Goal: Task Accomplishment & Management: Manage account settings

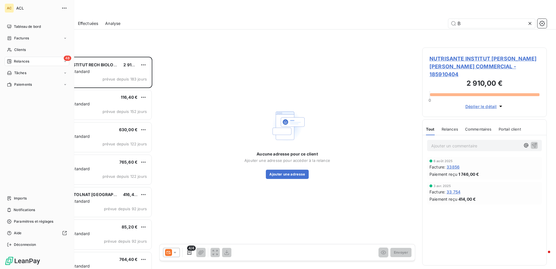
scroll to position [208, 120]
click at [15, 61] on span "Relances" at bounding box center [21, 61] width 15 height 5
click at [20, 39] on span "Factures" at bounding box center [21, 38] width 15 height 5
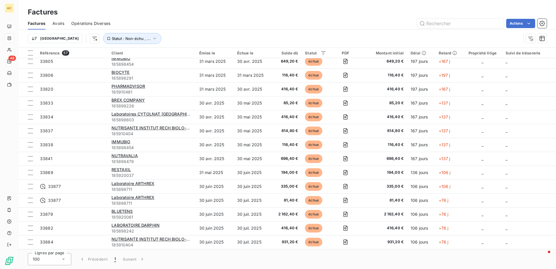
scroll to position [145, 0]
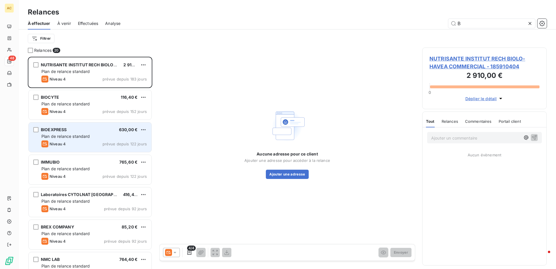
scroll to position [208, 120]
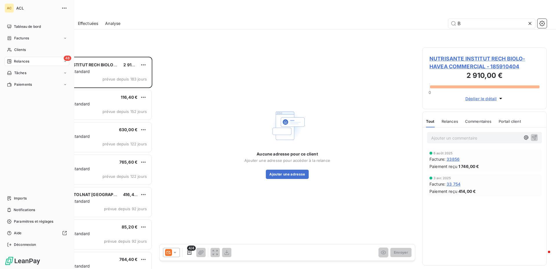
click at [65, 62] on icon at bounding box center [64, 61] width 3 height 3
click at [28, 37] on span "Factures" at bounding box center [21, 38] width 15 height 5
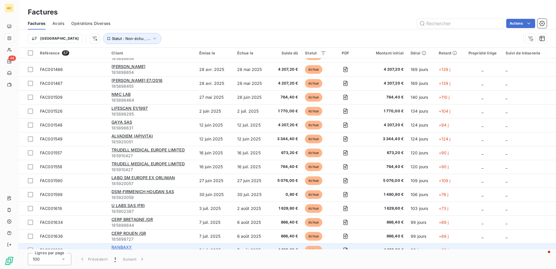
scroll to position [283, 0]
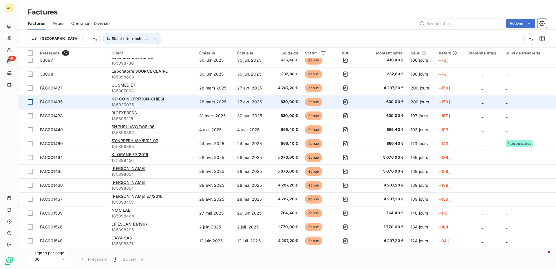
click at [30, 101] on div at bounding box center [30, 101] width 5 height 5
click at [116, 99] on span "NH CO NUTRITION-CHIESI" at bounding box center [138, 99] width 53 height 5
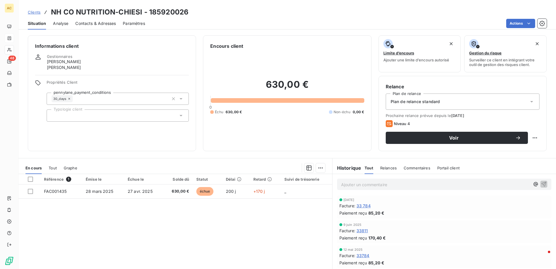
click at [394, 18] on html "AC 48 Clients NH CO NUTRITION-CHIESI - 185920026 Situation Analyse Contacts & A…" at bounding box center [278, 134] width 556 height 269
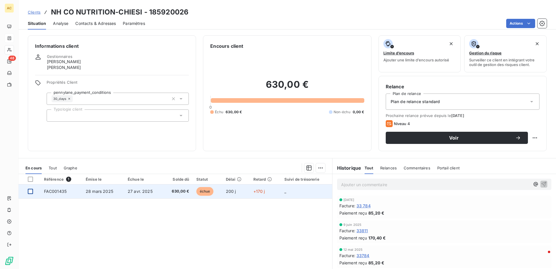
click at [30, 192] on div at bounding box center [30, 191] width 5 height 5
click at [100, 192] on span "28 mars 2025" at bounding box center [100, 191] width 28 height 5
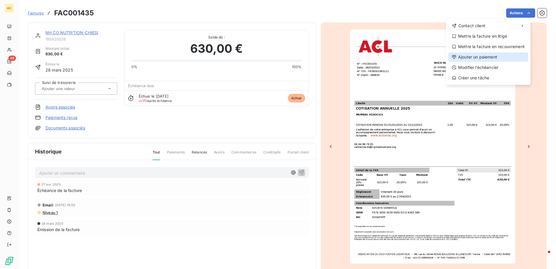
click at [456, 53] on div "Ajouter un paiement" at bounding box center [489, 56] width 80 height 9
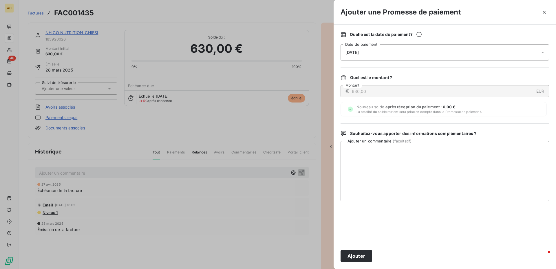
click at [543, 52] on icon at bounding box center [543, 53] width 6 height 6
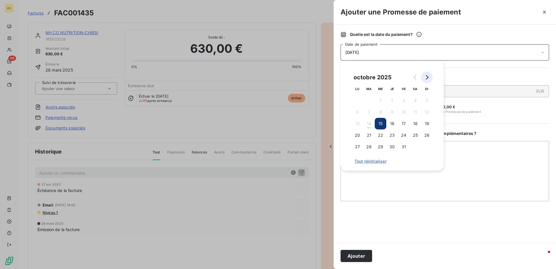
click at [428, 79] on icon "Go to next month" at bounding box center [427, 77] width 5 height 5
click at [416, 75] on icon "Go to previous month" at bounding box center [415, 77] width 5 height 5
click at [466, 223] on div at bounding box center [445, 222] width 209 height 28
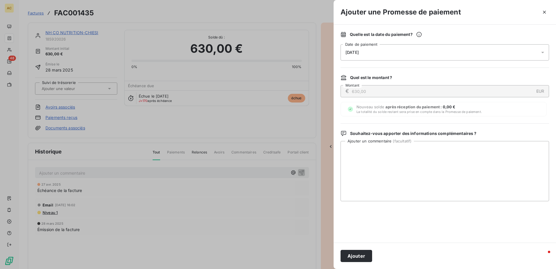
click at [546, 50] on icon at bounding box center [543, 53] width 6 height 6
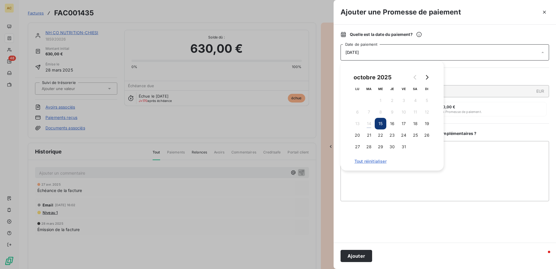
click at [375, 161] on span "Tout réinitialiser" at bounding box center [392, 161] width 75 height 5
drag, startPoint x: 377, startPoint y: 161, endPoint x: 375, endPoint y: 159, distance: 3.1
click at [377, 162] on span "Tout réinitialiser" at bounding box center [392, 161] width 75 height 5
click at [349, 49] on div "15/10/2025" at bounding box center [445, 52] width 209 height 16
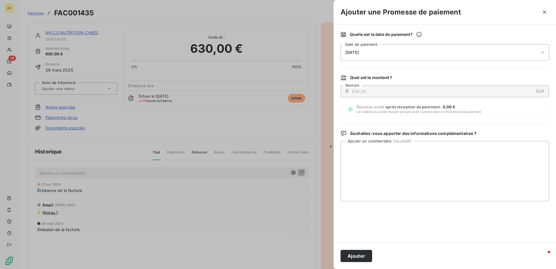
click at [346, 53] on span "15/10/2025" at bounding box center [352, 52] width 13 height 5
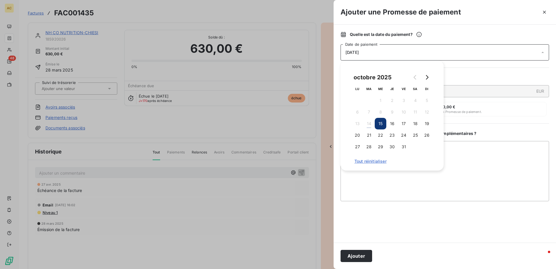
click at [346, 53] on span "15/10/2025" at bounding box center [352, 52] width 13 height 5
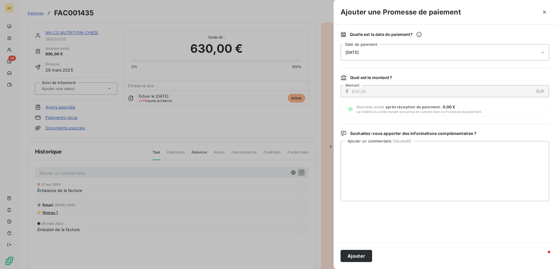
click at [356, 53] on span "15/10/2025" at bounding box center [352, 52] width 13 height 5
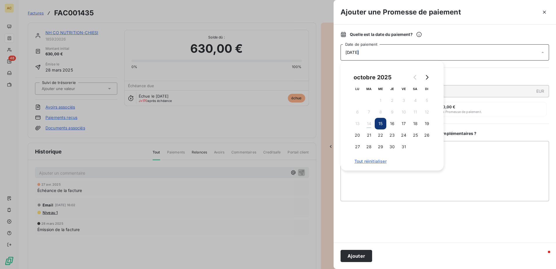
click at [356, 53] on span "15/10/2025" at bounding box center [352, 52] width 13 height 5
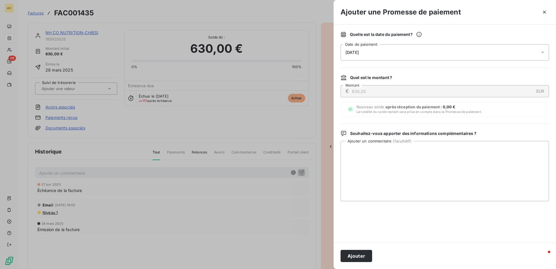
click at [542, 51] on icon at bounding box center [543, 53] width 6 height 6
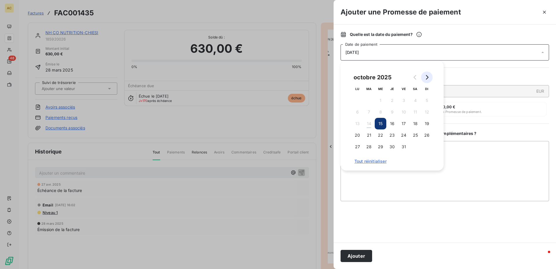
click at [429, 77] on icon "Go to next month" at bounding box center [427, 77] width 5 height 5
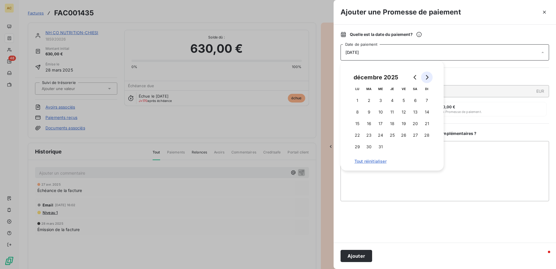
click at [429, 77] on icon "Go to next month" at bounding box center [427, 77] width 3 height 5
click at [412, 77] on button "Go to previous month" at bounding box center [416, 78] width 12 height 12
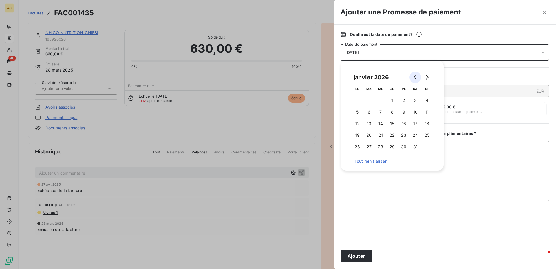
click at [412, 77] on button "Go to previous month" at bounding box center [416, 78] width 12 height 12
click at [381, 87] on th "ME" at bounding box center [381, 89] width 12 height 12
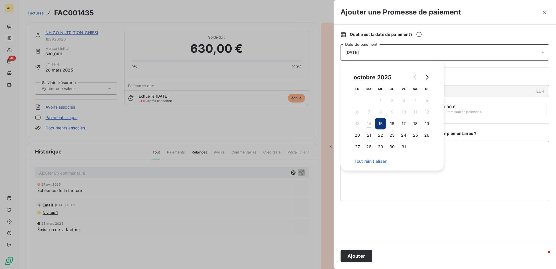
drag, startPoint x: 377, startPoint y: 77, endPoint x: 387, endPoint y: 79, distance: 9.8
click at [377, 77] on div "octobre 2025" at bounding box center [373, 77] width 42 height 9
click at [424, 78] on button "Go to next month" at bounding box center [427, 78] width 12 height 12
click at [414, 77] on icon "Go to previous month" at bounding box center [415, 77] width 5 height 5
click at [388, 119] on td "16" at bounding box center [393, 124] width 12 height 12
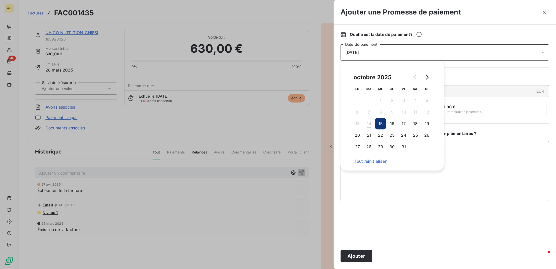
click at [366, 161] on span "Tout réinitialiser" at bounding box center [392, 161] width 75 height 5
click at [377, 77] on div "octobre 2025" at bounding box center [373, 77] width 42 height 9
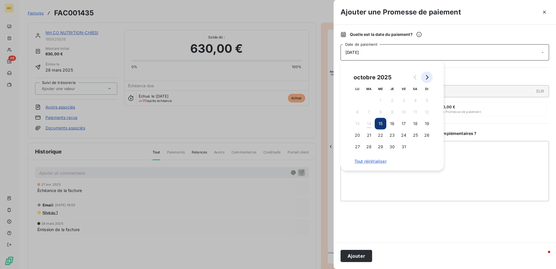
click at [423, 77] on button "Go to next month" at bounding box center [427, 78] width 12 height 12
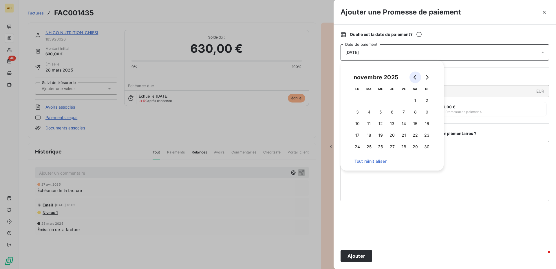
click at [410, 77] on button "Go to previous month" at bounding box center [416, 78] width 12 height 12
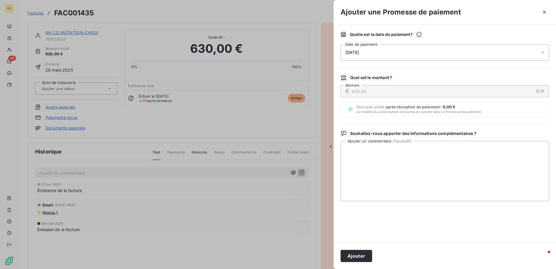
click at [483, 223] on div at bounding box center [445, 222] width 209 height 28
drag, startPoint x: 544, startPoint y: 10, endPoint x: 526, endPoint y: 32, distance: 27.8
click at [544, 11] on icon "button" at bounding box center [545, 12] width 6 height 6
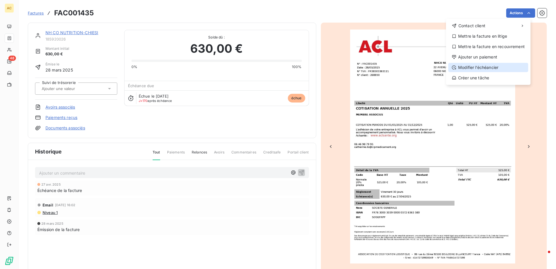
click at [463, 67] on div "Modifier l’échéancier" at bounding box center [489, 67] width 80 height 9
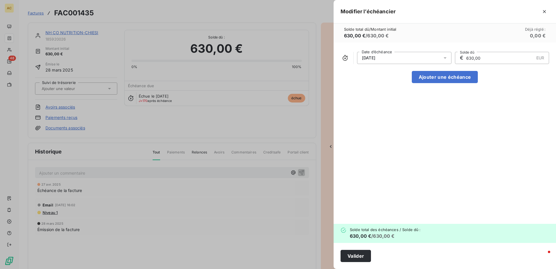
click at [532, 30] on span "Déjà réglé :" at bounding box center [535, 29] width 21 height 5
click at [544, 11] on icon "button" at bounding box center [545, 12] width 6 height 6
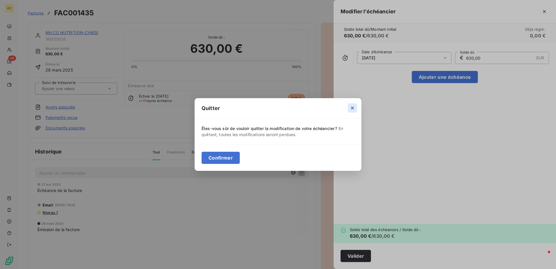
click at [351, 110] on icon "button" at bounding box center [353, 108] width 6 height 6
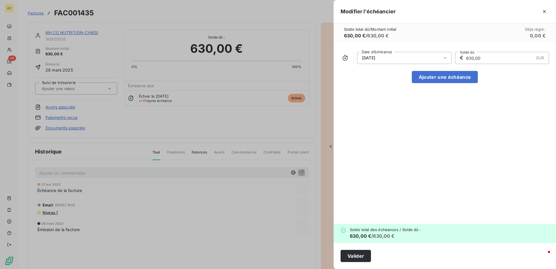
click at [281, 131] on div at bounding box center [278, 134] width 556 height 269
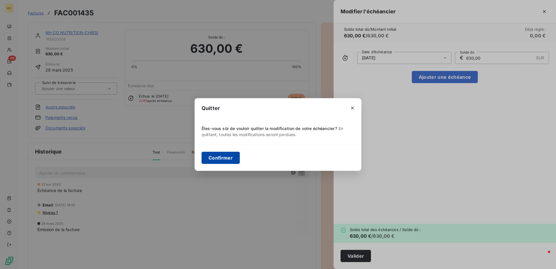
click at [229, 161] on button "Confirmer" at bounding box center [221, 158] width 38 height 12
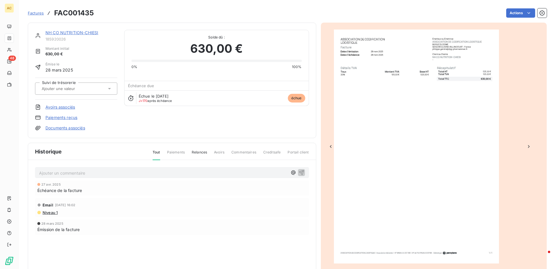
scroll to position [18, 0]
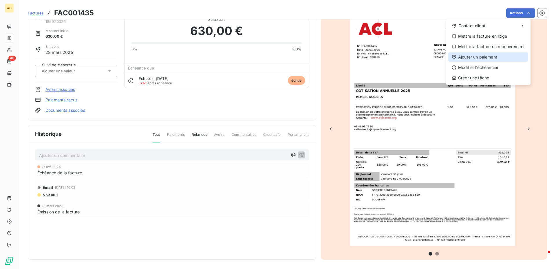
click at [491, 57] on div "Ajouter un paiement" at bounding box center [489, 56] width 80 height 9
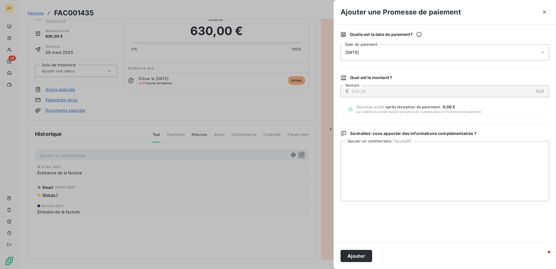
click at [544, 50] on icon at bounding box center [543, 53] width 6 height 6
click at [187, 179] on div at bounding box center [278, 134] width 556 height 269
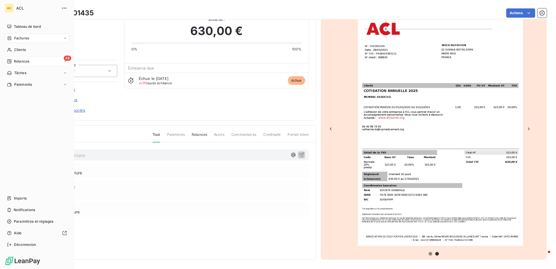
click at [22, 61] on span "Relances" at bounding box center [21, 61] width 15 height 5
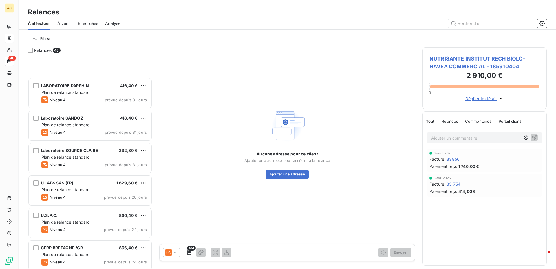
scroll to position [1159, 0]
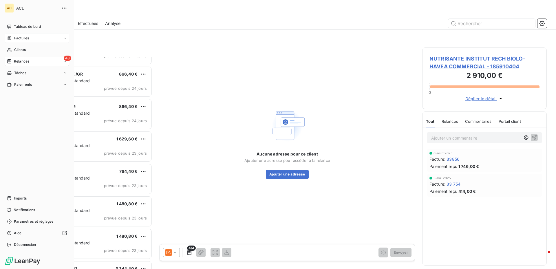
click at [64, 61] on div "48" at bounding box center [68, 58] width 8 height 5
click at [25, 71] on span "À effectuer" at bounding box center [23, 72] width 19 height 5
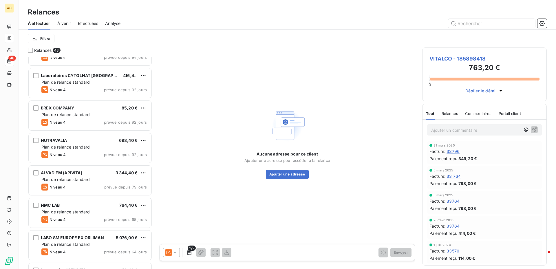
scroll to position [303, 0]
